Goal: Check status: Check status

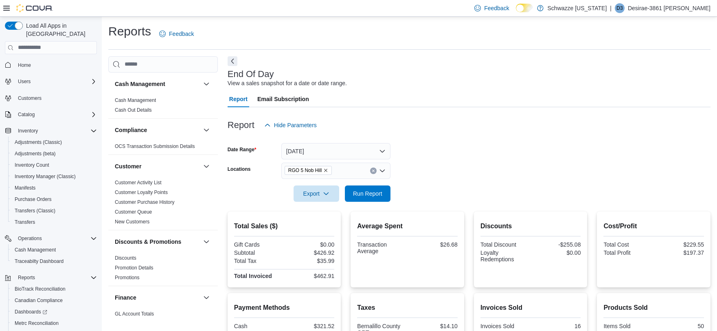
click at [371, 185] on span "Run Report" at bounding box center [368, 193] width 36 height 16
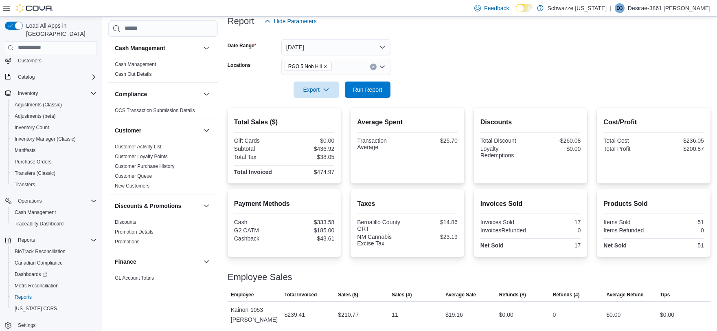
scroll to position [88, 0]
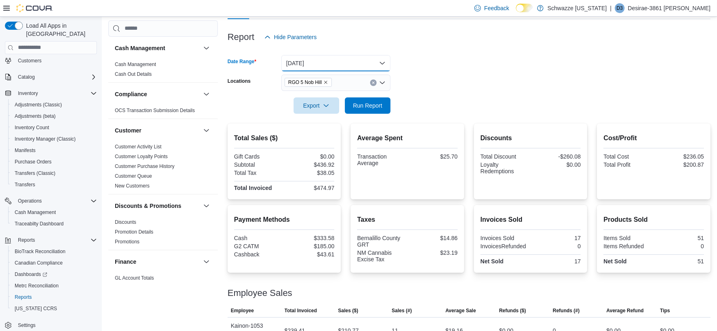
click at [361, 56] on button "[DATE]" at bounding box center [335, 63] width 109 height 16
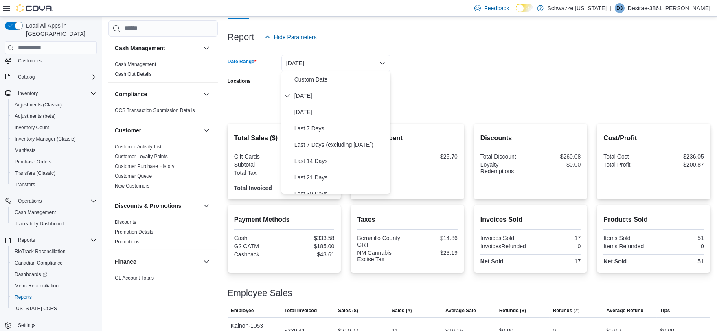
click at [361, 56] on button "[DATE]" at bounding box center [335, 63] width 109 height 16
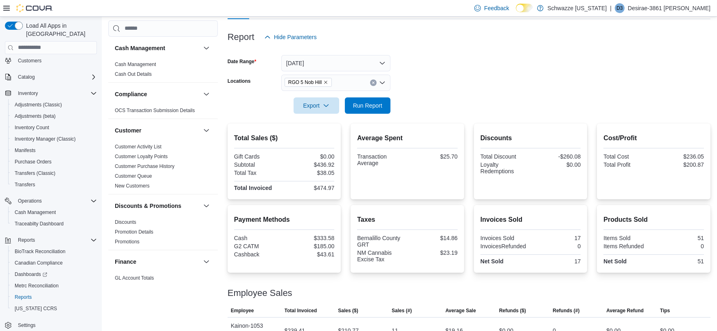
click at [371, 80] on button "Clear input" at bounding box center [373, 82] width 7 height 7
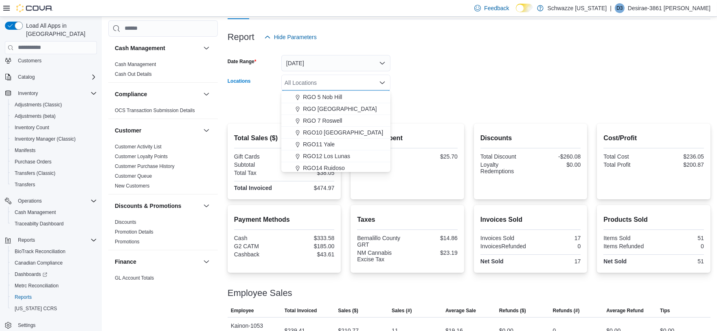
scroll to position [271, 0]
click at [335, 148] on button "RGO11 Yale" at bounding box center [335, 144] width 109 height 12
click at [390, 93] on div at bounding box center [469, 94] width 483 height 7
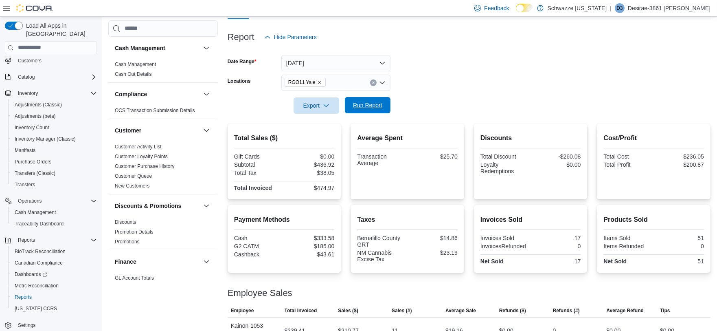
click at [371, 100] on span "Run Report" at bounding box center [368, 105] width 36 height 16
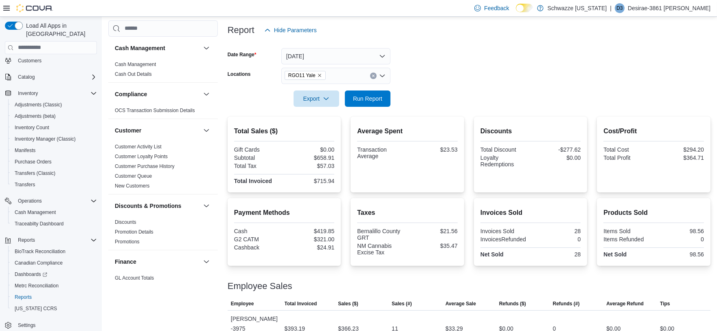
scroll to position [50, 0]
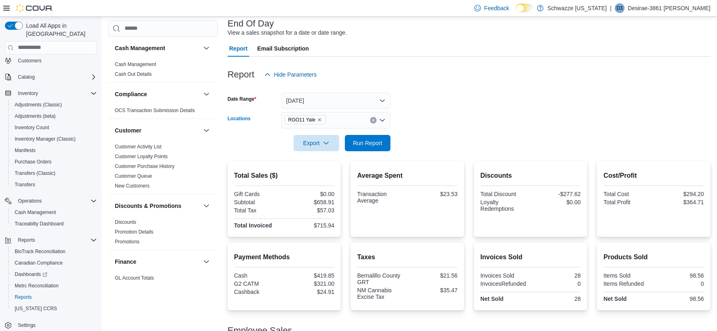
click at [372, 117] on button "Clear input" at bounding box center [373, 120] width 7 height 7
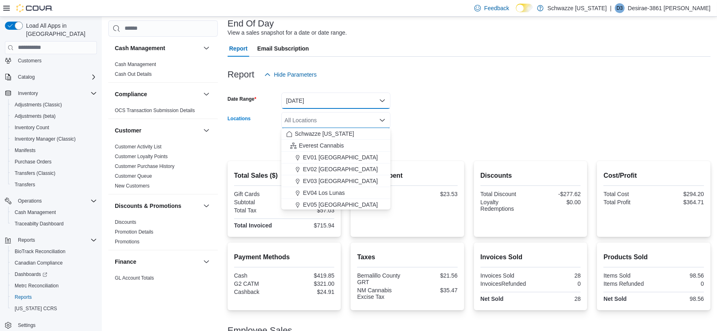
click at [368, 101] on button "[DATE]" at bounding box center [335, 100] width 109 height 16
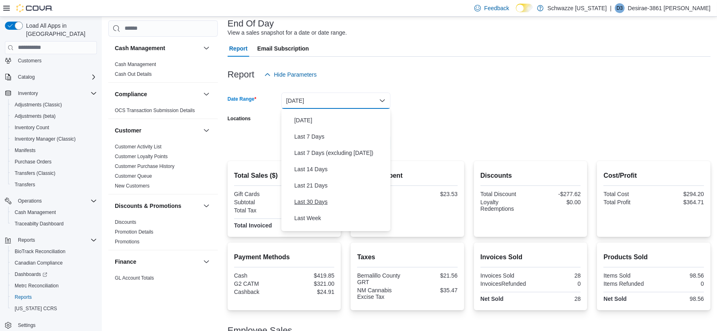
scroll to position [45, 0]
click at [435, 75] on div "Report Hide Parameters" at bounding box center [469, 74] width 483 height 16
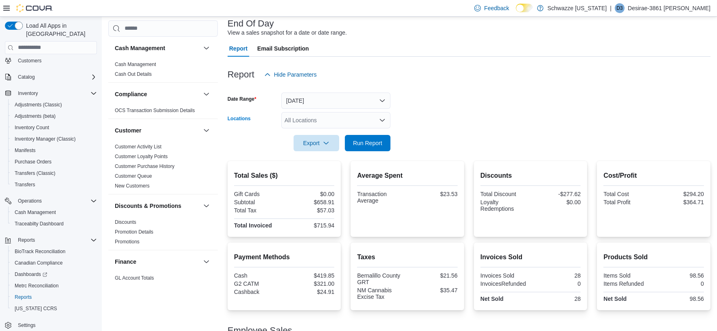
drag, startPoint x: 363, startPoint y: 116, endPoint x: 361, endPoint y: 123, distance: 6.6
click at [363, 116] on div "All Locations" at bounding box center [335, 120] width 109 height 16
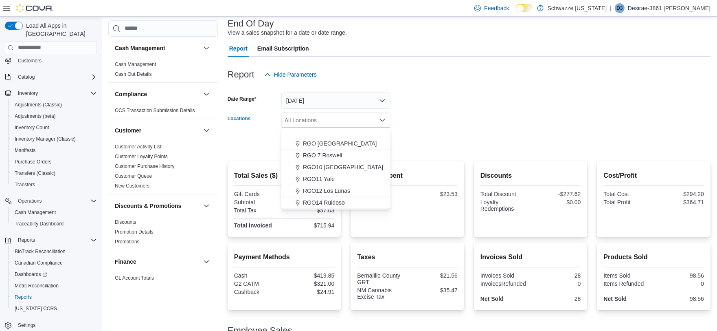
scroll to position [316, 0]
click at [331, 185] on span "RGO17 Paseo" at bounding box center [321, 183] width 37 height 8
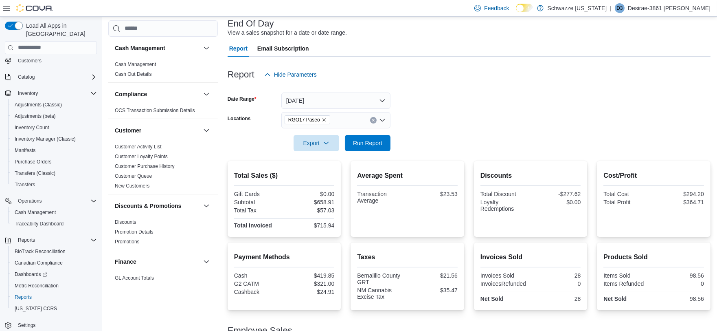
click at [499, 113] on form "Date Range [DATE] Locations RGO17 Paseo Export Run Report" at bounding box center [469, 117] width 483 height 68
click at [375, 142] on span "Run Report" at bounding box center [367, 142] width 29 height 8
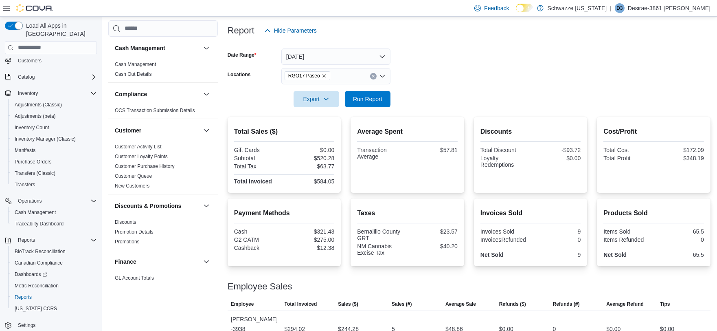
scroll to position [79, 0]
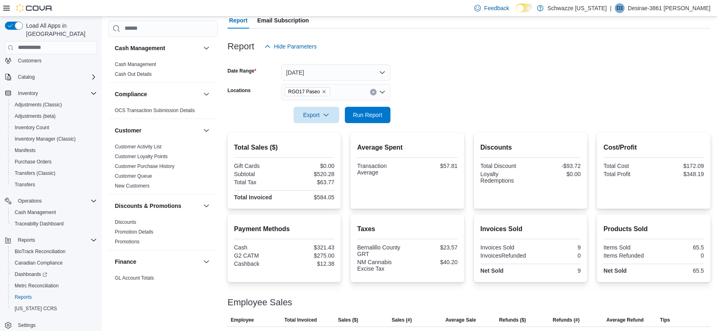
click at [372, 92] on icon "Clear input" at bounding box center [373, 91] width 3 height 3
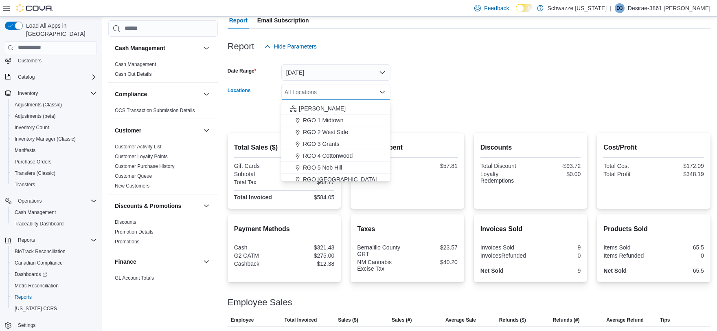
scroll to position [226, 0]
click at [333, 144] on button "RGO 4 Cottonwood" at bounding box center [335, 140] width 109 height 12
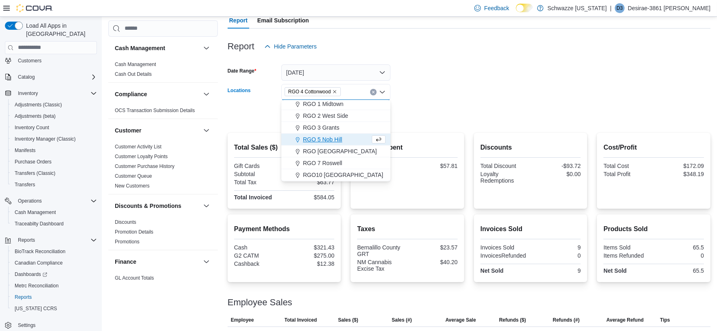
click at [416, 103] on div at bounding box center [469, 103] width 483 height 7
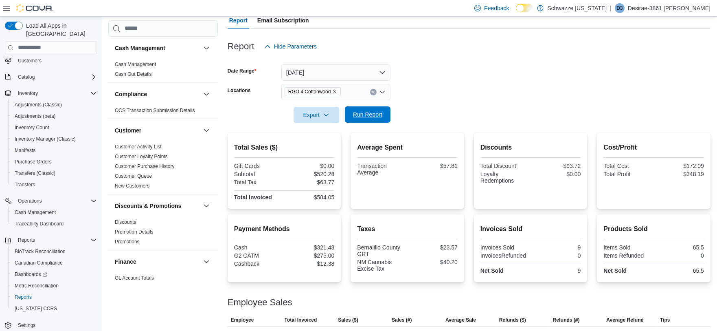
click at [381, 116] on span "Run Report" at bounding box center [367, 114] width 29 height 8
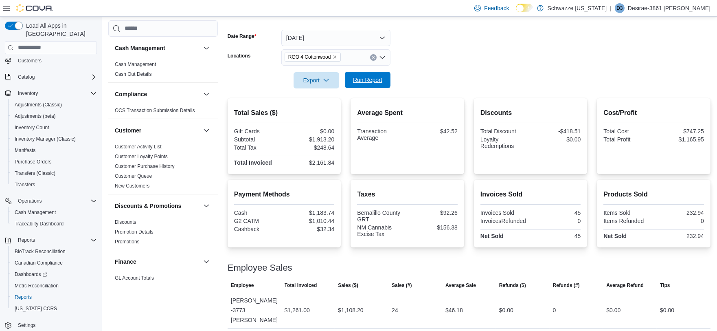
scroll to position [160, 0]
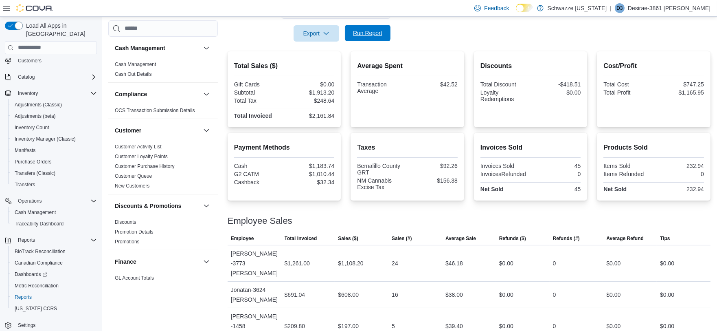
click at [357, 31] on span "Run Report" at bounding box center [367, 33] width 29 height 8
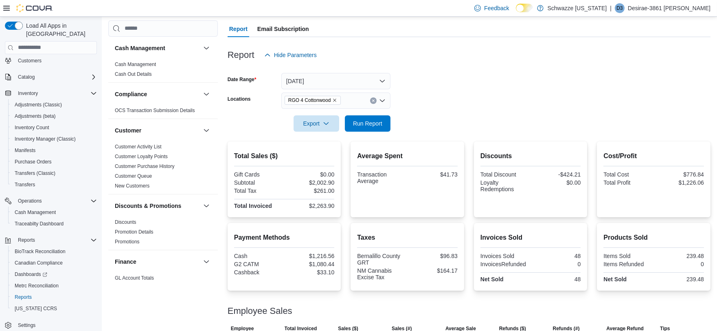
scroll to position [70, 0]
click at [372, 98] on button "Clear input" at bounding box center [373, 101] width 7 height 7
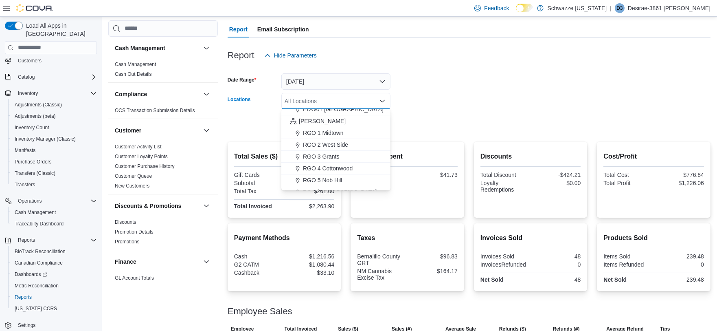
scroll to position [226, 0]
click at [315, 159] on span "RGO 5 Nob Hill" at bounding box center [322, 160] width 39 height 8
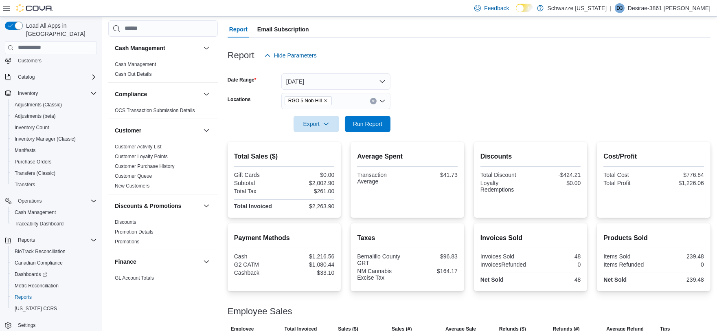
click at [456, 103] on form "Date Range [DATE] Locations RGO 5 Nob Hill Export Run Report" at bounding box center [469, 98] width 483 height 68
click at [353, 128] on span "Run Report" at bounding box center [368, 123] width 36 height 16
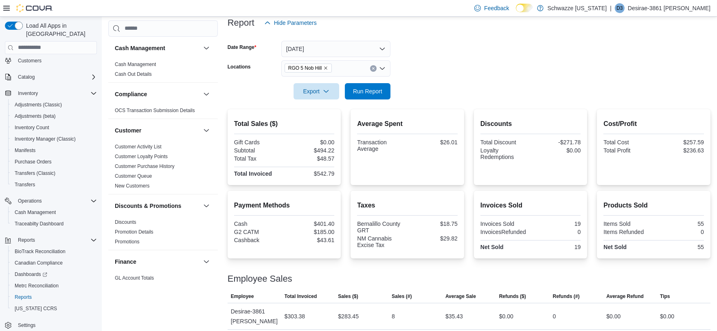
scroll to position [43, 0]
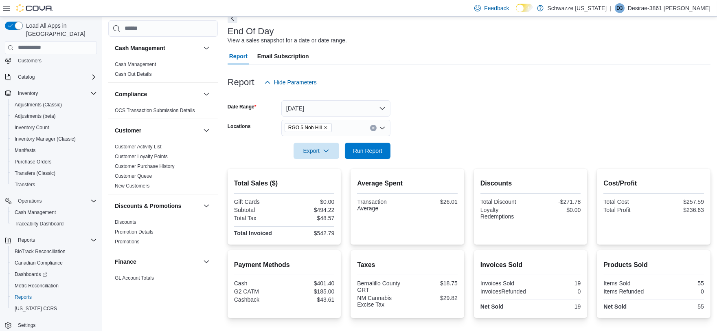
click at [372, 126] on icon "Clear input" at bounding box center [373, 127] width 3 height 3
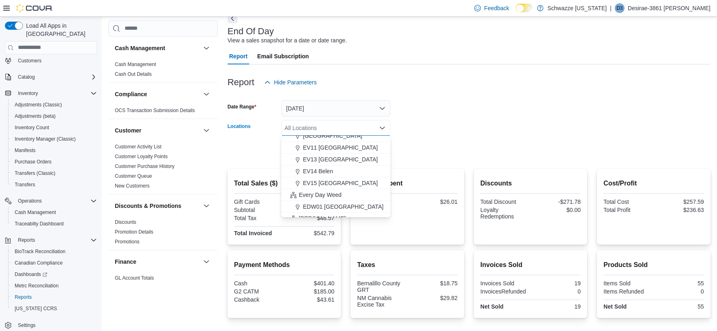
scroll to position [271, 0]
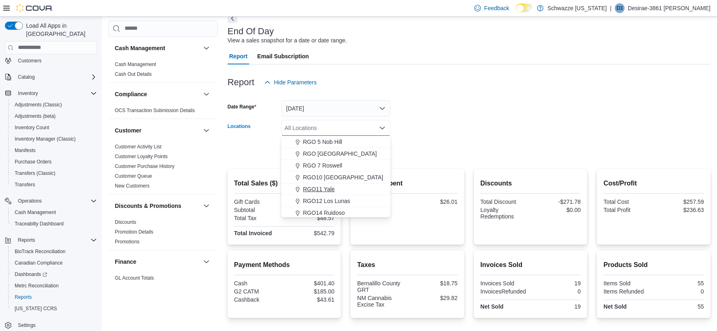
click at [337, 188] on div "RGO11 Yale" at bounding box center [335, 189] width 99 height 8
click at [441, 132] on form "Date Range [DATE] Locations RGO11 [GEOGRAPHIC_DATA] Combo box. Selected. RGO11 …" at bounding box center [469, 124] width 483 height 68
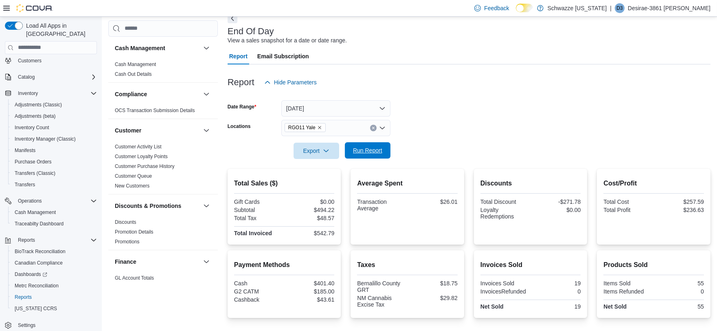
click at [371, 146] on span "Run Report" at bounding box center [367, 150] width 29 height 8
click at [372, 128] on icon "Clear input" at bounding box center [373, 127] width 3 height 3
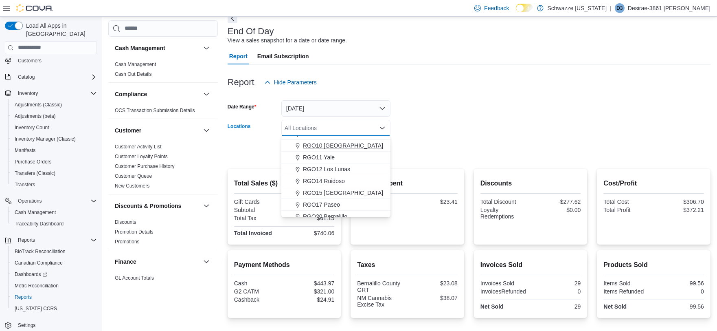
scroll to position [316, 0]
click at [330, 190] on span "RGO17 Paseo" at bounding box center [321, 191] width 37 height 8
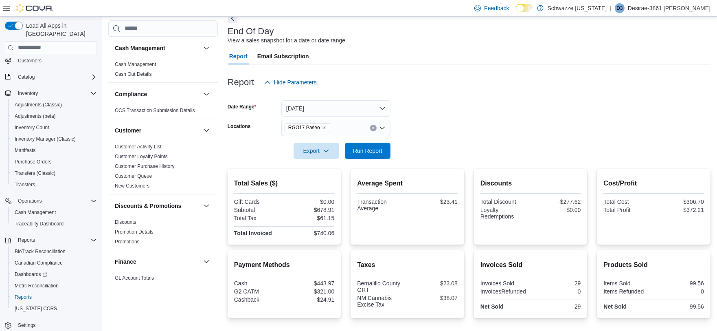
click at [438, 123] on form "Date Range [DATE] Locations RGO17 Paseo Export Run Report" at bounding box center [469, 124] width 483 height 68
click at [377, 141] on div at bounding box center [469, 139] width 483 height 7
click at [376, 143] on span "Run Report" at bounding box center [368, 150] width 36 height 16
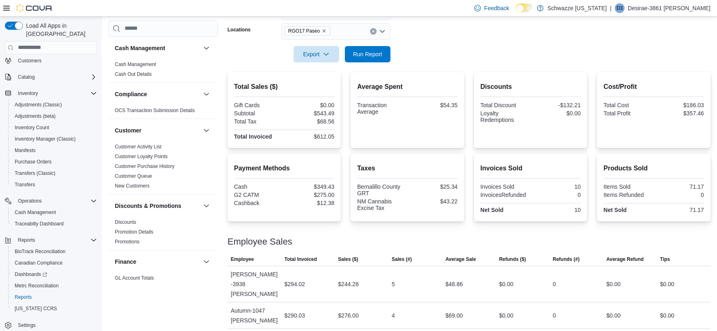
scroll to position [59, 0]
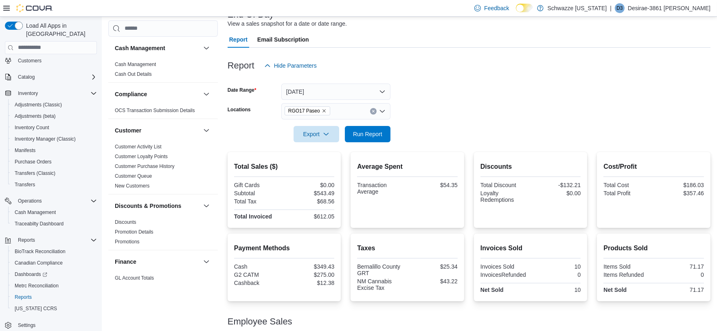
click at [372, 108] on button "Clear input" at bounding box center [373, 111] width 7 height 7
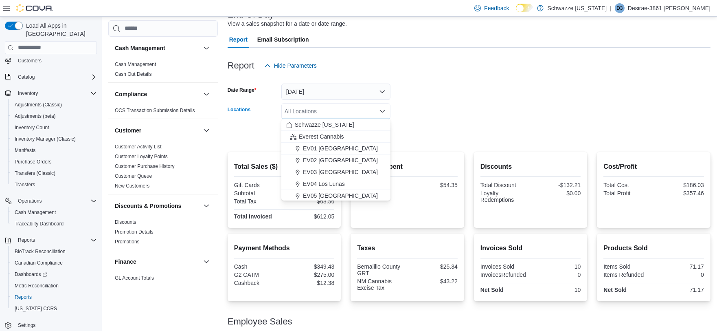
click at [444, 126] on form "Date Range [DATE] Locations All Locations Combo box. Selected. Combo box input.…" at bounding box center [469, 108] width 483 height 68
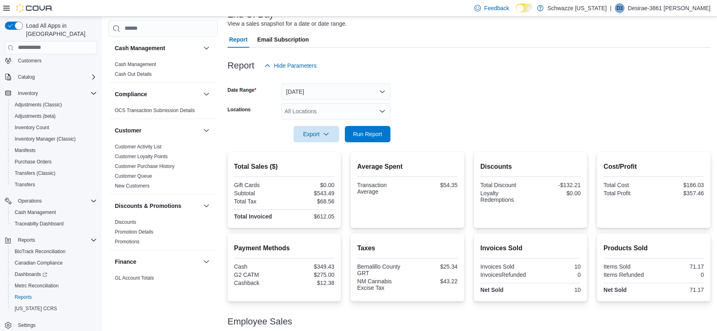
click at [334, 109] on div "All Locations" at bounding box center [335, 111] width 109 height 16
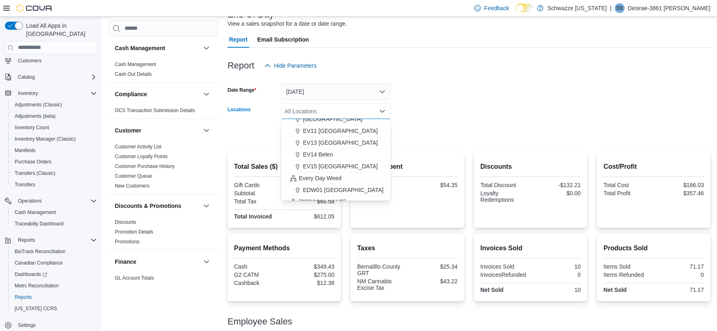
scroll to position [226, 0]
click at [325, 168] on span "RGO 5 Nob Hill" at bounding box center [322, 170] width 39 height 8
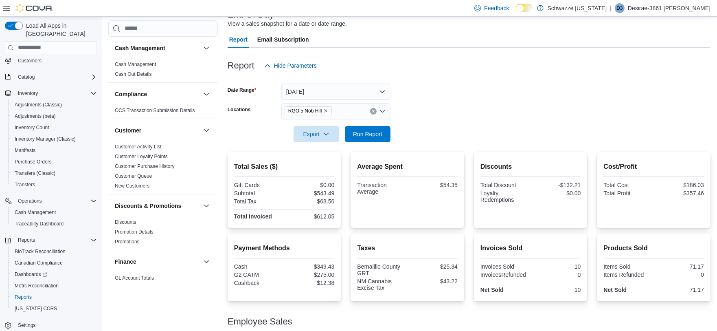
click at [408, 131] on form "Date Range [DATE] Locations RGO 5 Nob Hill Export Run Report" at bounding box center [469, 108] width 483 height 68
click at [364, 135] on span "Run Report" at bounding box center [367, 133] width 29 height 8
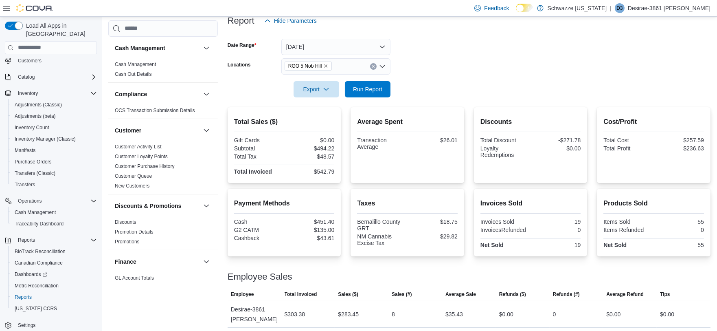
scroll to position [43, 0]
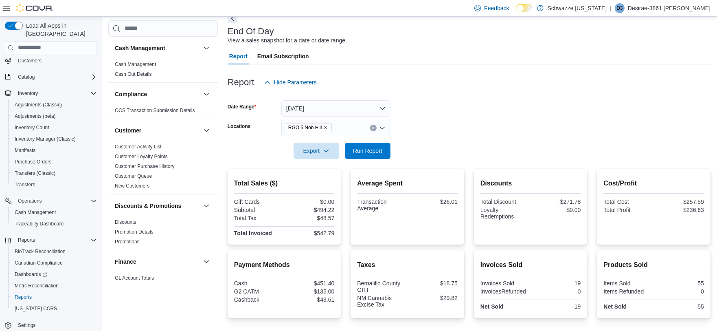
click at [372, 126] on icon "Clear input" at bounding box center [373, 127] width 3 height 3
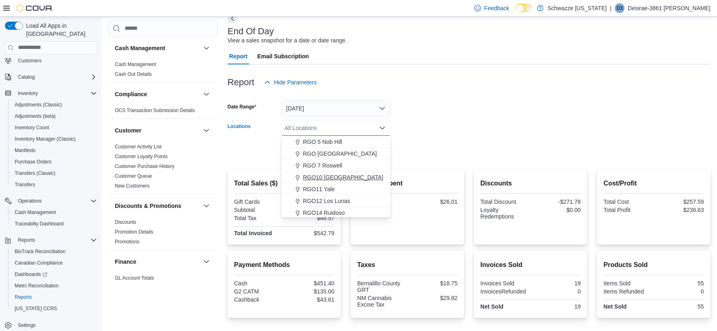
scroll to position [361, 0]
click at [339, 149] on button "RGO17 Paseo" at bounding box center [335, 146] width 109 height 12
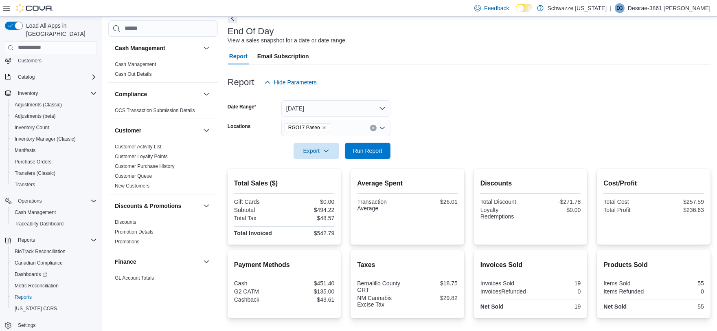
click at [409, 127] on form "Date Range [DATE] Locations RGO17 Paseo Export Run Report" at bounding box center [469, 124] width 483 height 68
click at [375, 151] on span "Run Report" at bounding box center [367, 150] width 29 height 8
click at [370, 127] on button "Clear input" at bounding box center [373, 128] width 7 height 7
